Goal: Task Accomplishment & Management: Manage account settings

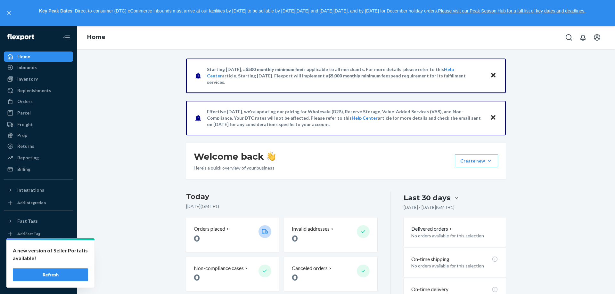
click at [491, 73] on icon "Close" at bounding box center [493, 75] width 4 height 8
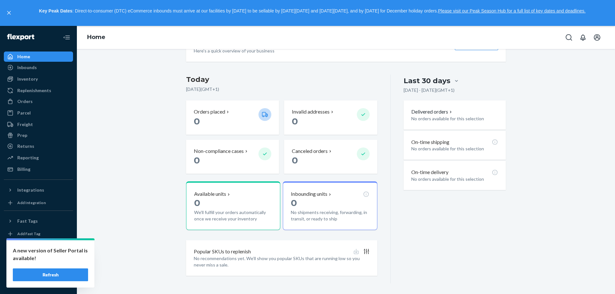
scroll to position [77, 0]
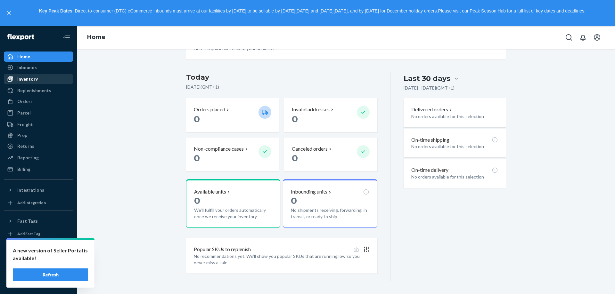
click at [27, 83] on div "Inventory" at bounding box center [38, 79] width 68 height 9
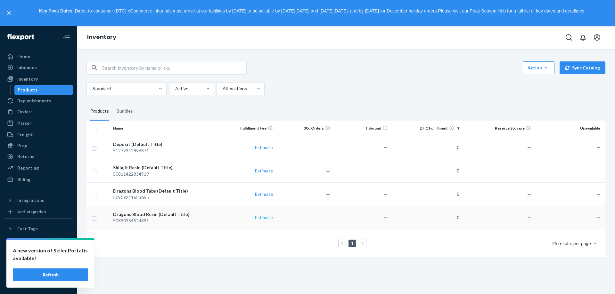
click at [267, 216] on link "Estimate" at bounding box center [264, 217] width 18 height 5
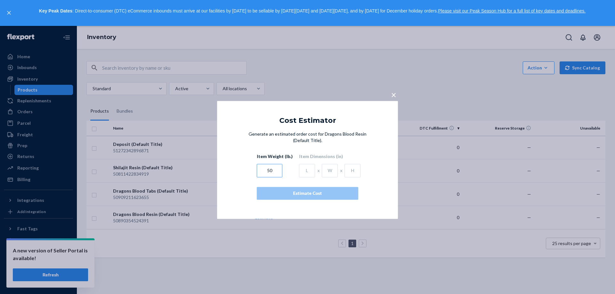
click at [274, 169] on input "50" at bounding box center [270, 170] width 26 height 13
click at [299, 173] on input "text" at bounding box center [307, 170] width 16 height 13
click at [395, 94] on span "×" at bounding box center [393, 94] width 5 height 11
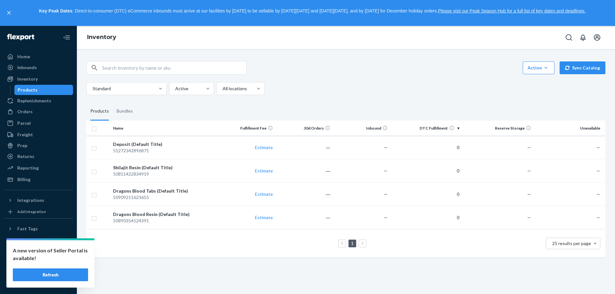
click at [394, 93] on div "Standard Active All locations" at bounding box center [343, 88] width 514 height 13
click at [580, 71] on button "Sync Catalog" at bounding box center [583, 68] width 46 height 13
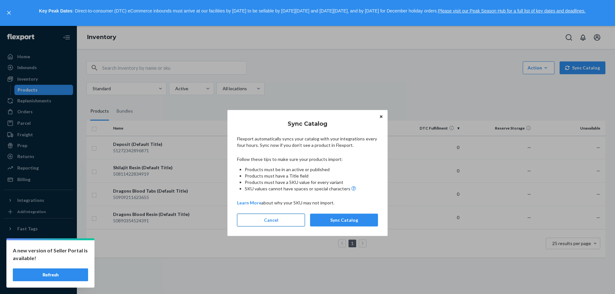
click at [285, 220] on button "Cancel" at bounding box center [271, 220] width 68 height 13
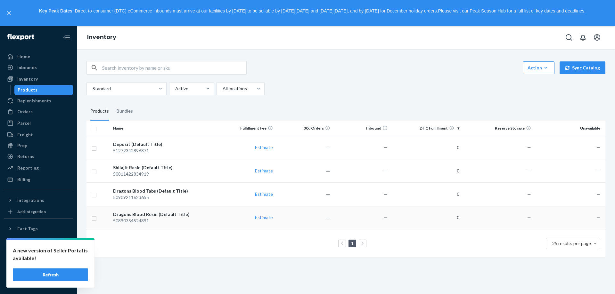
click at [186, 218] on div "50890354524391" at bounding box center [164, 221] width 103 height 6
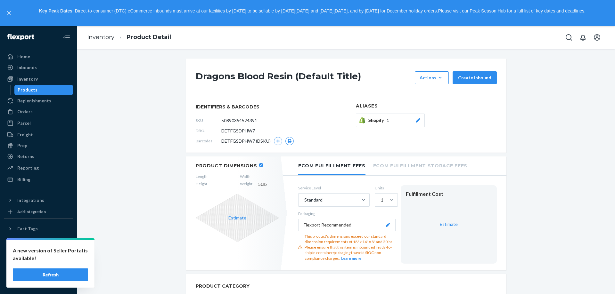
drag, startPoint x: 234, startPoint y: 220, endPoint x: 239, endPoint y: 207, distance: 14.0
click at [233, 207] on div "Estimate" at bounding box center [237, 218] width 83 height 48
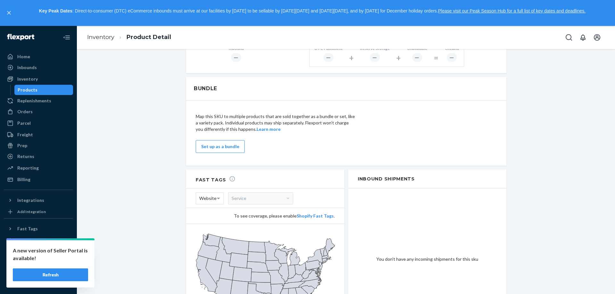
scroll to position [392, 0]
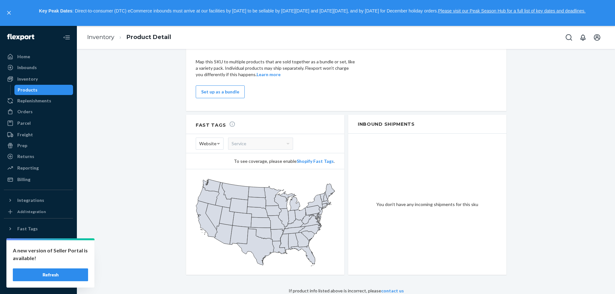
click at [272, 221] on icon at bounding box center [276, 223] width 18 height 15
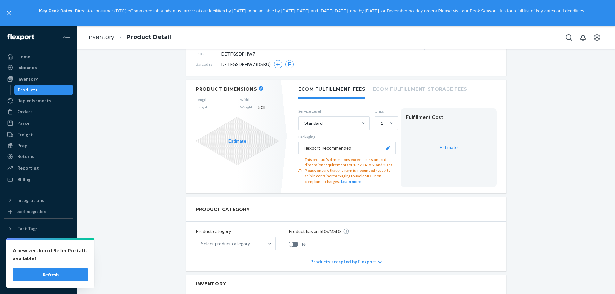
scroll to position [0, 0]
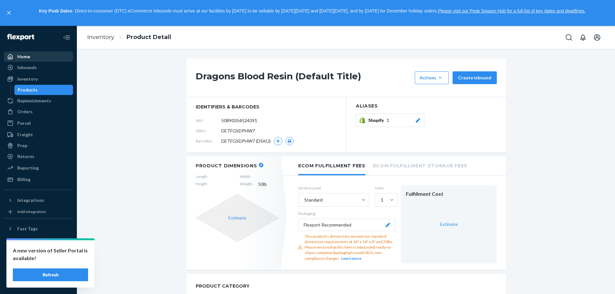
click at [31, 60] on div "Home" at bounding box center [38, 56] width 68 height 9
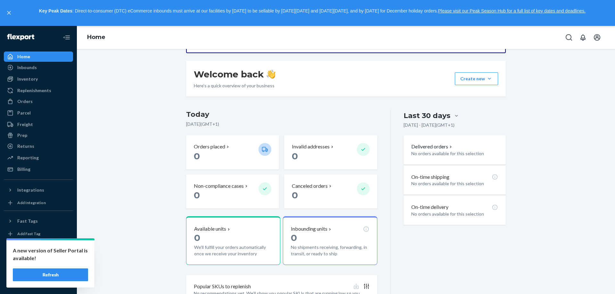
scroll to position [61, 0]
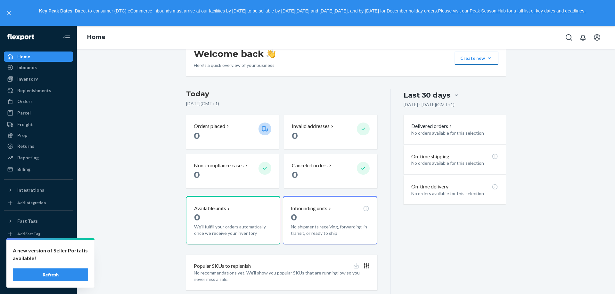
click at [468, 59] on button "Create new Create new inbound Create new order Create new product" at bounding box center [476, 58] width 43 height 13
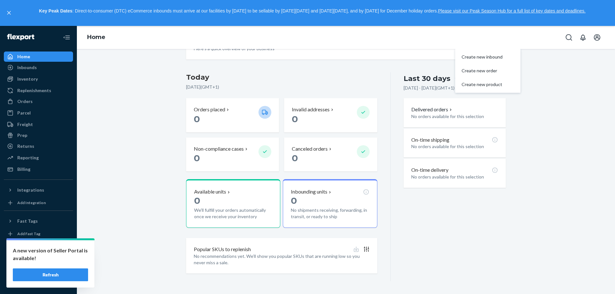
click at [266, 246] on div "Popular SKUs to replenish" at bounding box center [282, 249] width 176 height 7
click at [33, 129] on link "Freight" at bounding box center [38, 124] width 69 height 10
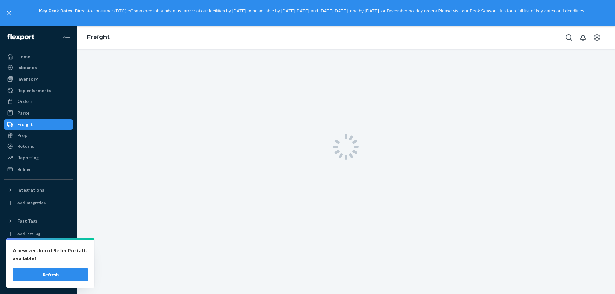
click at [33, 127] on ul "Home Inbounds Shipping Plans Problems Inventory Products Replenishments Orders …" at bounding box center [38, 113] width 69 height 123
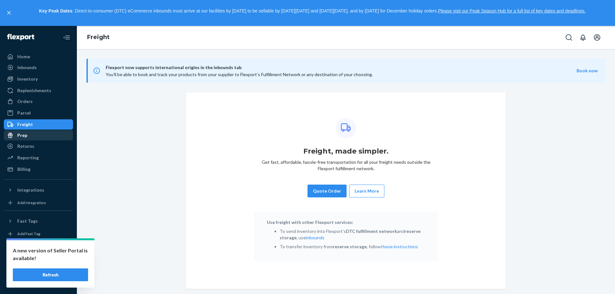
click at [7, 136] on div "Prep" at bounding box center [38, 135] width 68 height 9
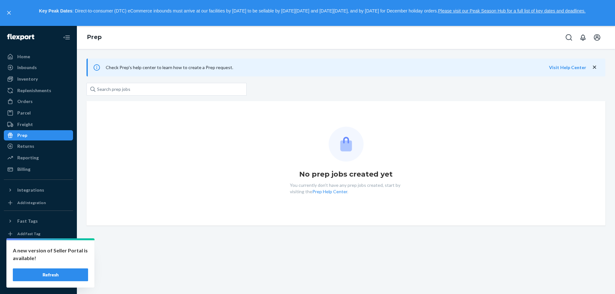
drag, startPoint x: 140, startPoint y: 134, endPoint x: 137, endPoint y: 136, distance: 3.6
